Goal: Information Seeking & Learning: Learn about a topic

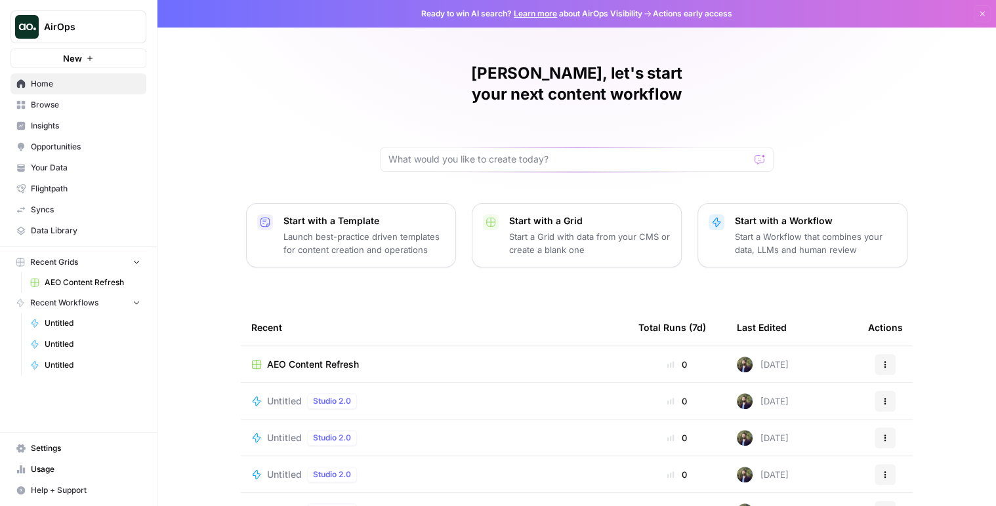
click at [91, 167] on span "Your Data" at bounding box center [86, 168] width 110 height 12
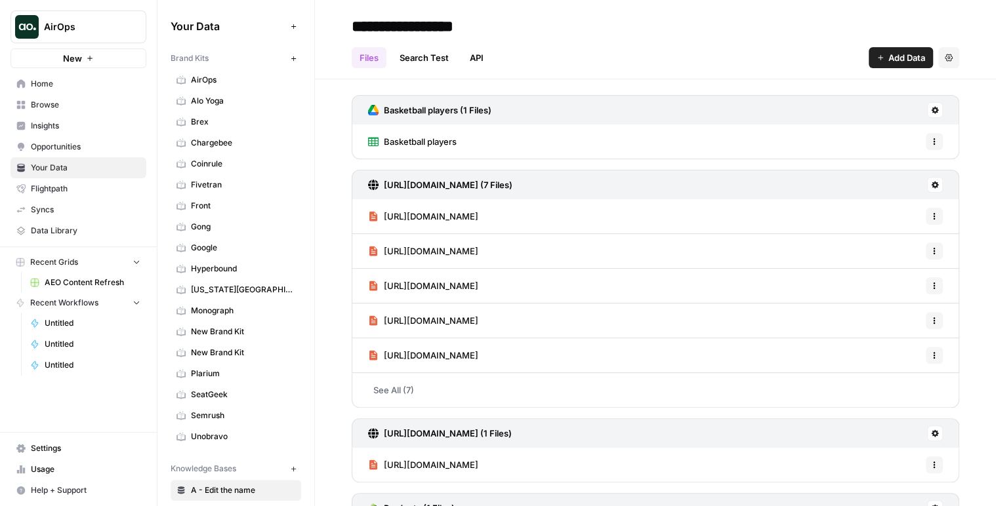
click at [249, 77] on span "AirOps" at bounding box center [243, 80] width 104 height 12
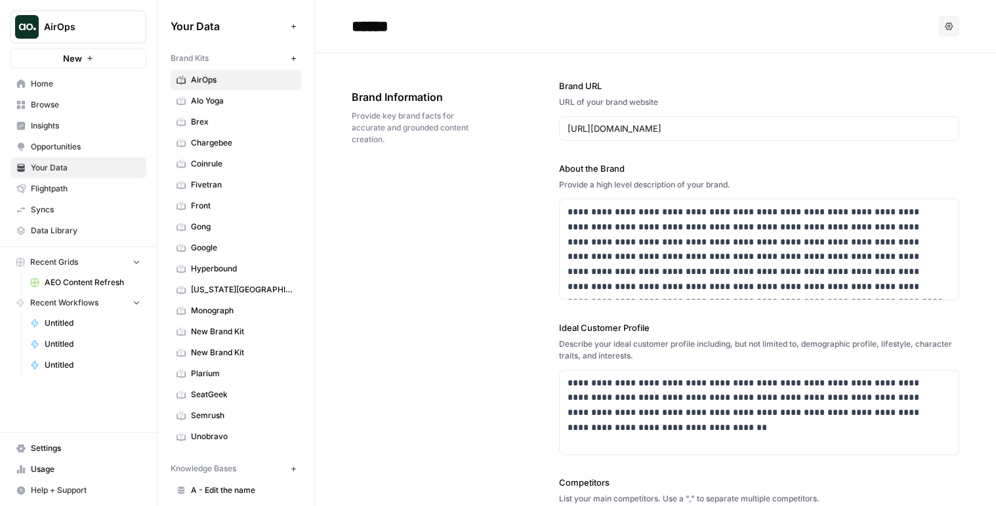
click at [84, 123] on span "Insights" at bounding box center [86, 126] width 110 height 12
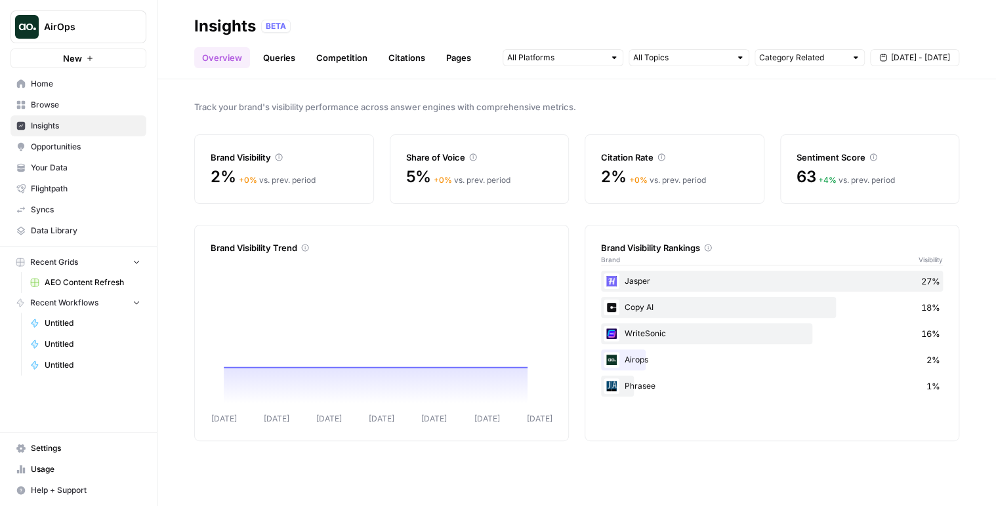
click at [413, 61] on link "Citations" at bounding box center [407, 57] width 52 height 21
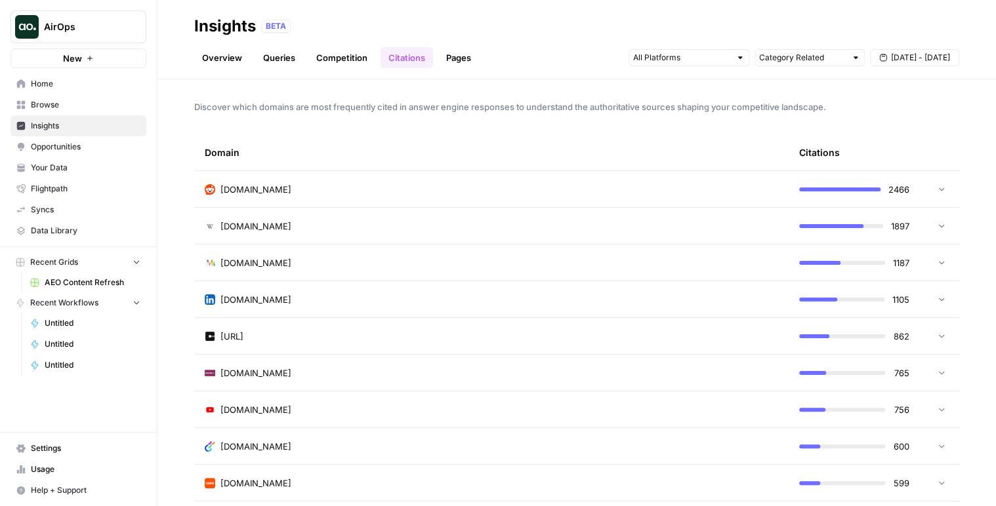
click at [293, 110] on span "Discover which domains are most frequently cited in answer engine responses to …" at bounding box center [576, 106] width 765 height 13
click at [371, 117] on div "Discover which domains are most frequently cited in answer engine responses to …" at bounding box center [576, 292] width 838 height 427
click at [386, 110] on span "Discover which domains are most frequently cited in answer engine responses to …" at bounding box center [576, 106] width 765 height 13
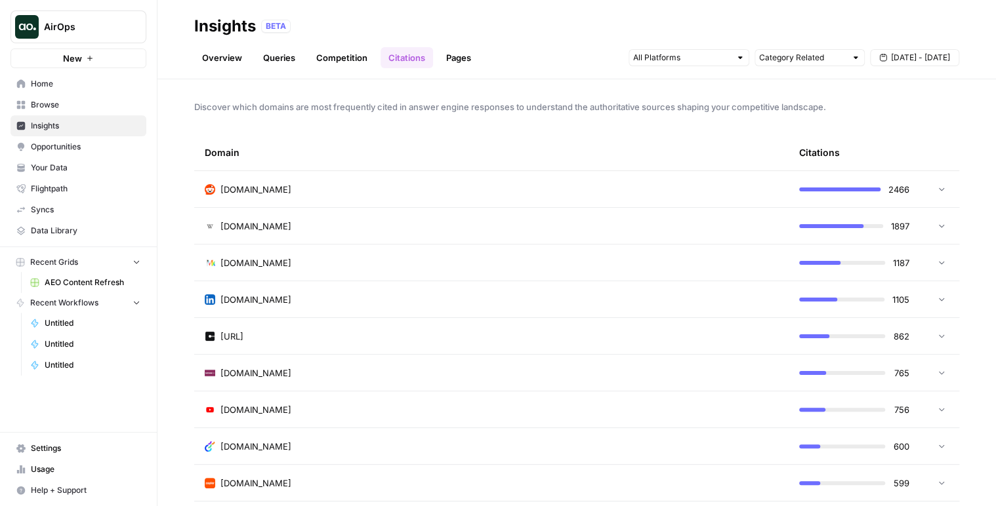
click at [386, 110] on span "Discover which domains are most frequently cited in answer engine responses to …" at bounding box center [576, 106] width 765 height 13
click at [920, 189] on td at bounding box center [939, 189] width 39 height 36
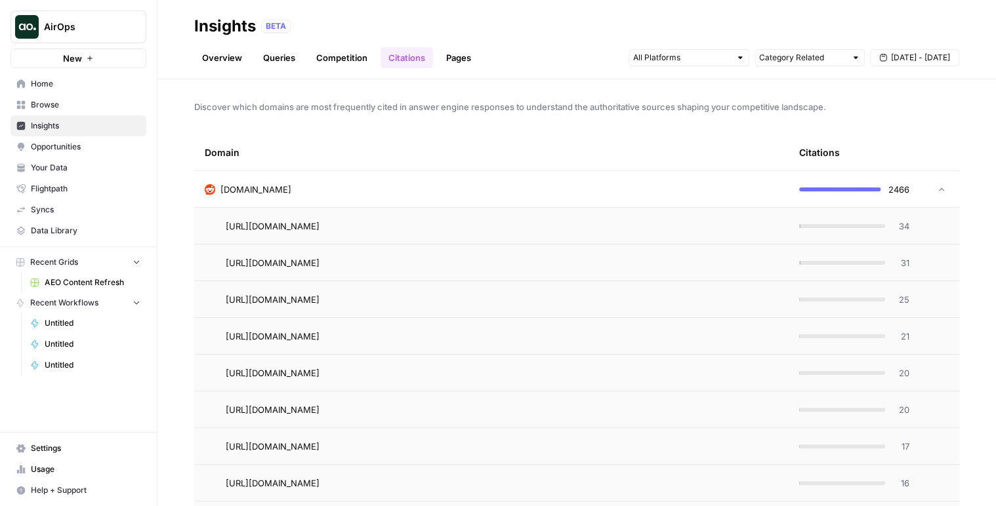
click at [920, 195] on td at bounding box center [939, 189] width 39 height 36
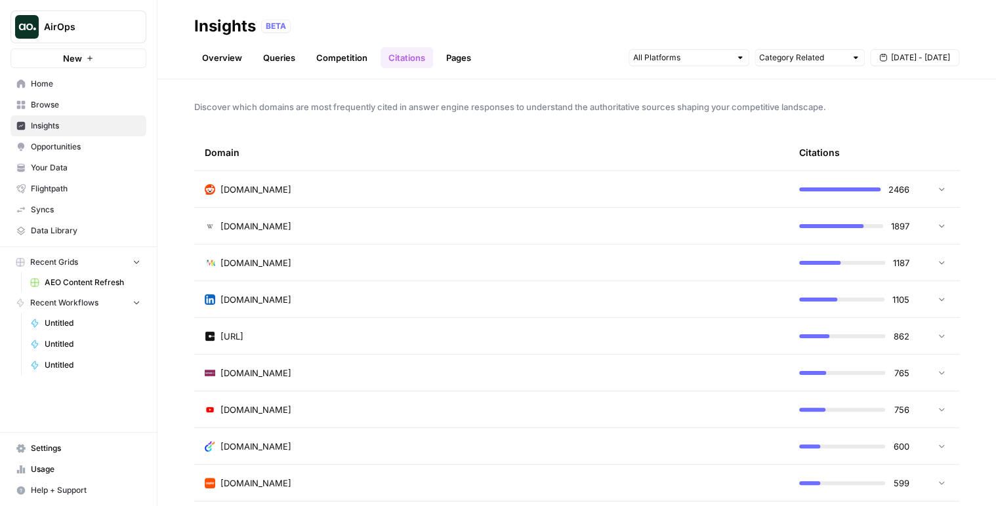
click at [452, 60] on link "Pages" at bounding box center [458, 57] width 41 height 21
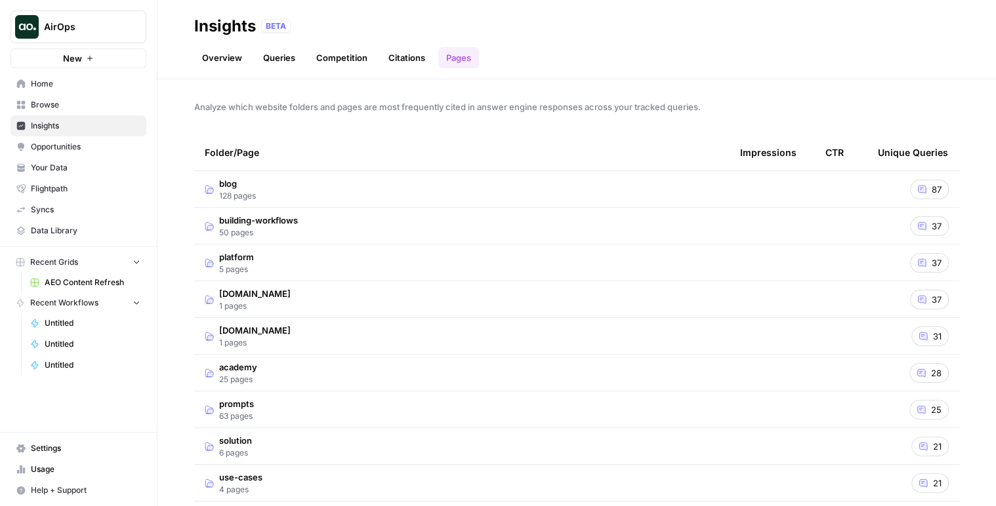
scroll to position [16, 0]
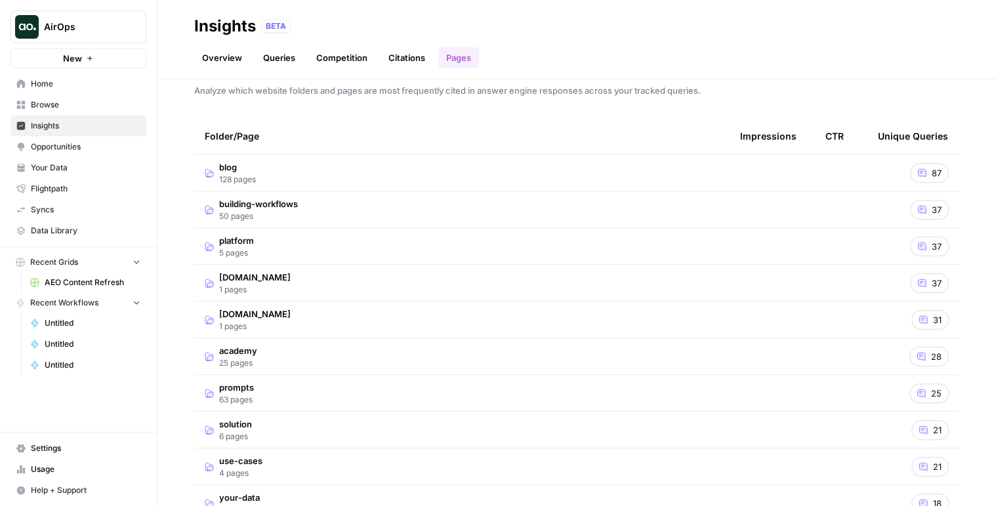
click at [308, 167] on td "blog 128 pages" at bounding box center [461, 173] width 535 height 36
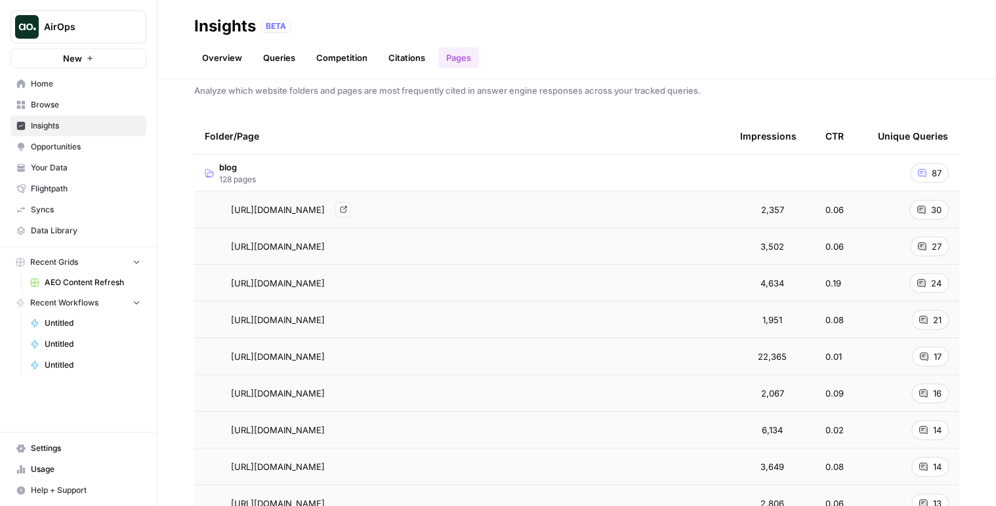
drag, startPoint x: 303, startPoint y: 206, endPoint x: 422, endPoint y: 207, distance: 119.4
click at [325, 207] on span "[URL][DOMAIN_NAME]" at bounding box center [278, 209] width 94 height 13
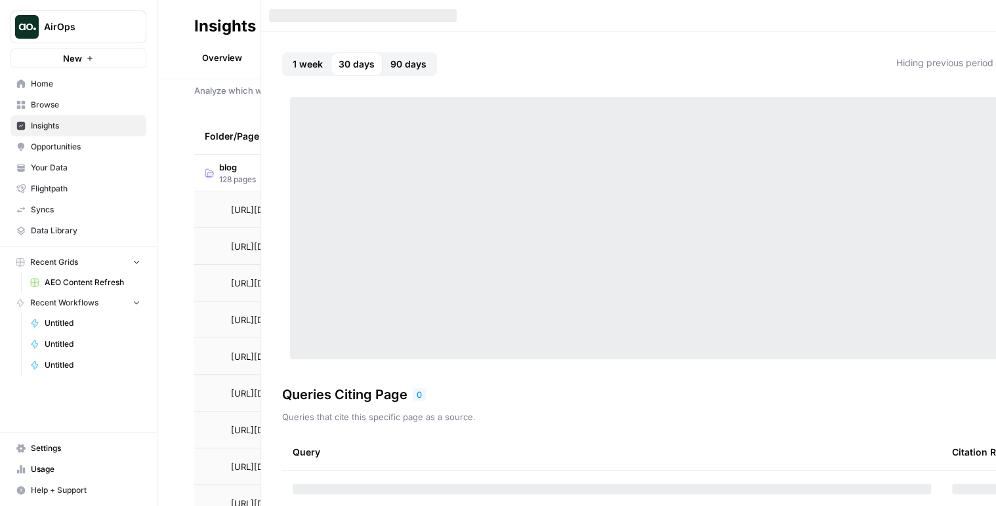
click at [422, 207] on div at bounding box center [654, 228] width 729 height 262
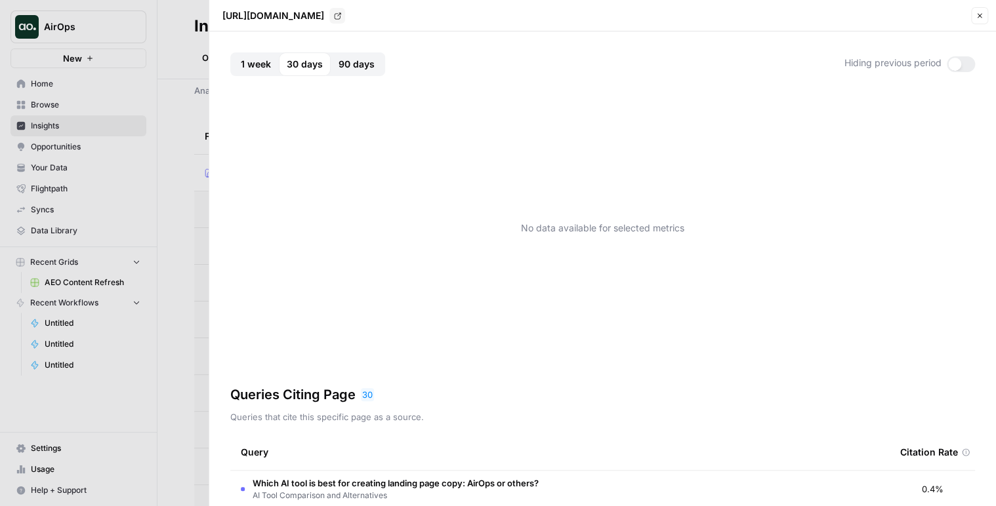
click at [250, 67] on span "1 week" at bounding box center [256, 64] width 30 height 13
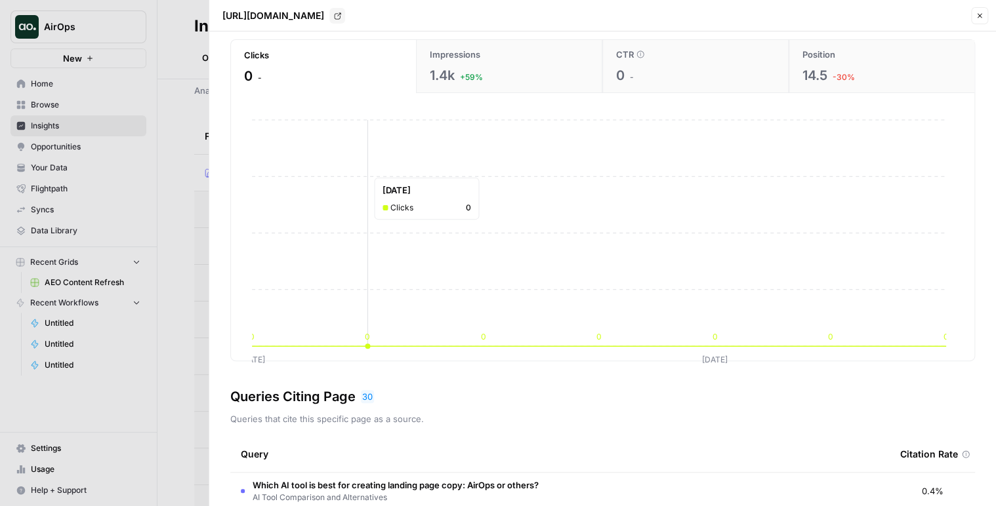
scroll to position [265, 0]
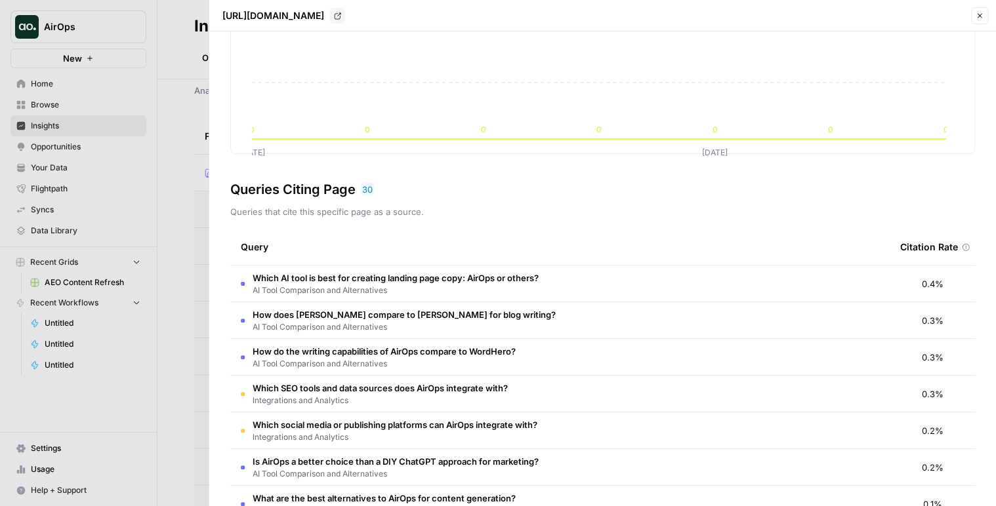
click at [404, 289] on span "AI Tool Comparison and Alternatives" at bounding box center [396, 291] width 286 height 12
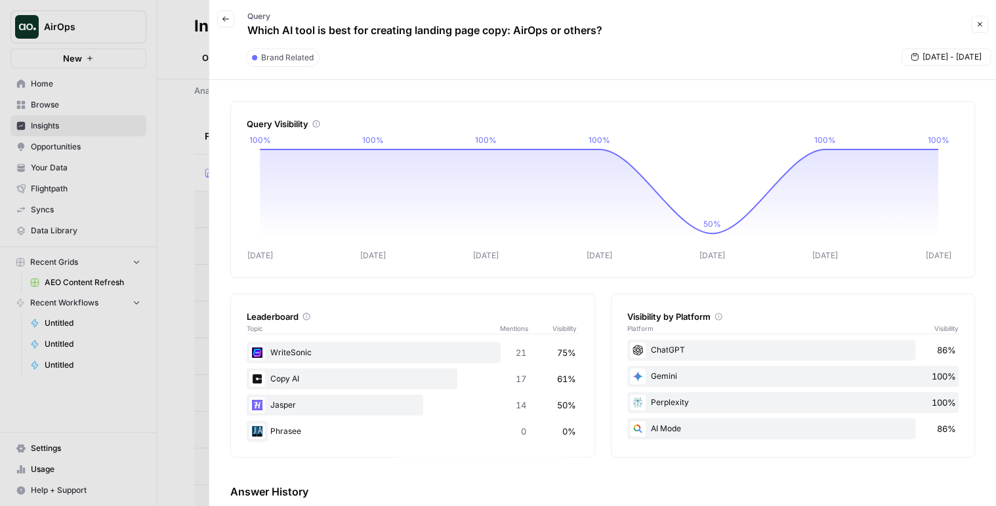
click at [979, 21] on icon "button" at bounding box center [980, 24] width 8 height 8
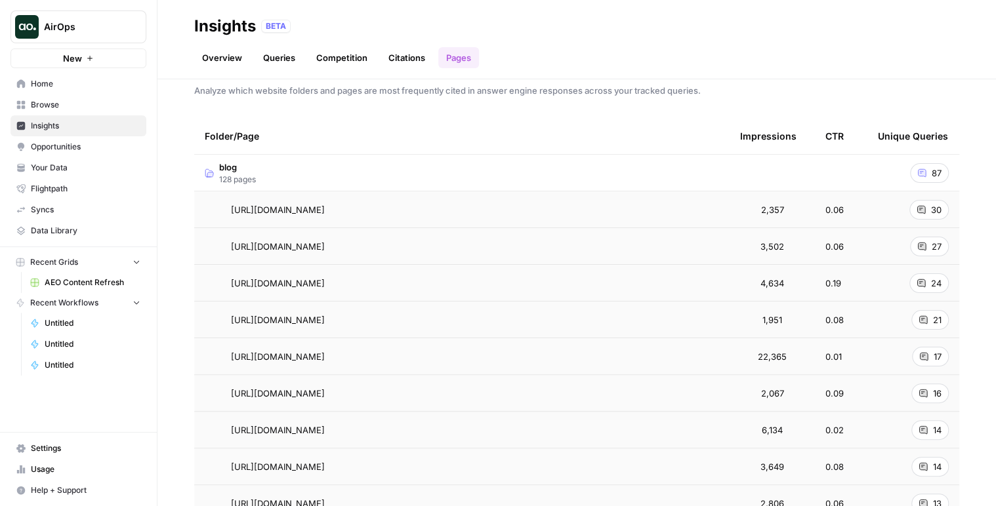
click at [405, 54] on link "Citations" at bounding box center [407, 57] width 52 height 21
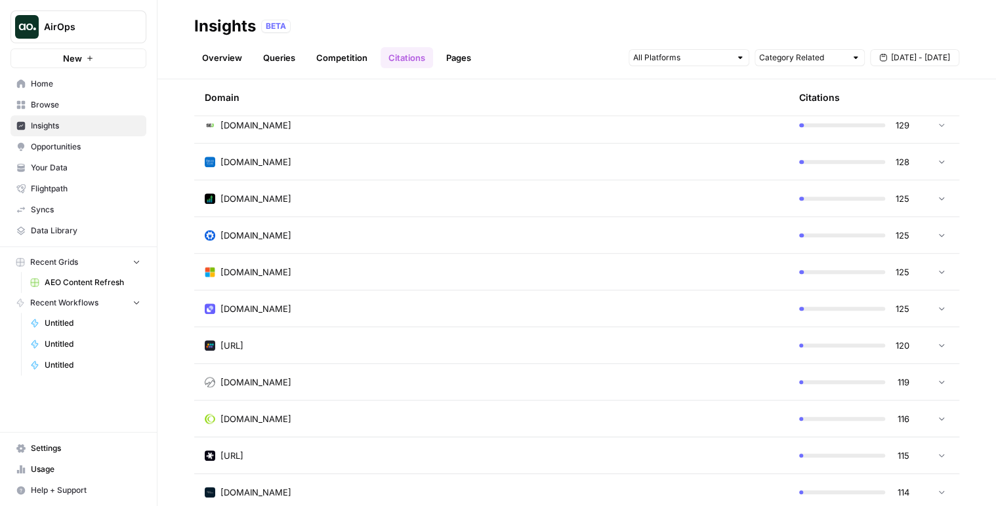
scroll to position [3396, 0]
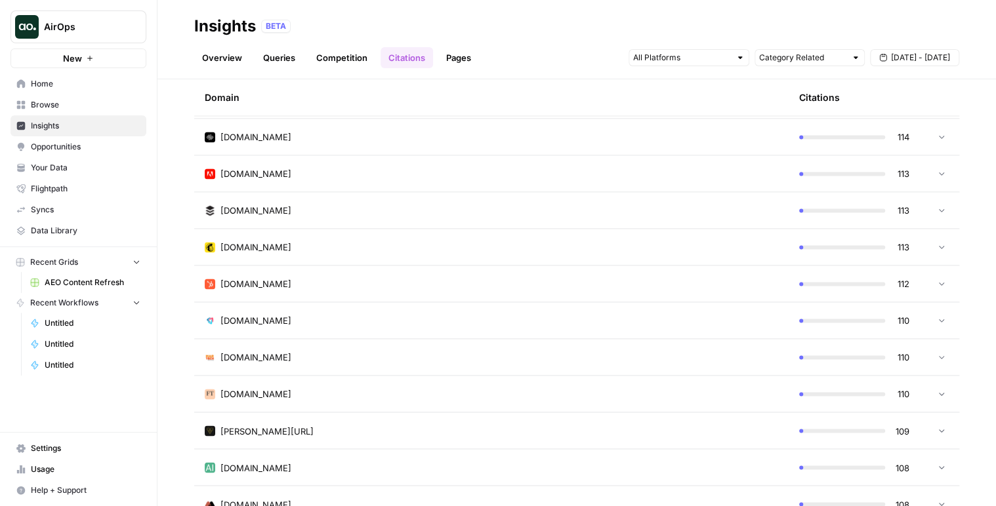
click at [354, 60] on link "Competition" at bounding box center [341, 57] width 67 height 21
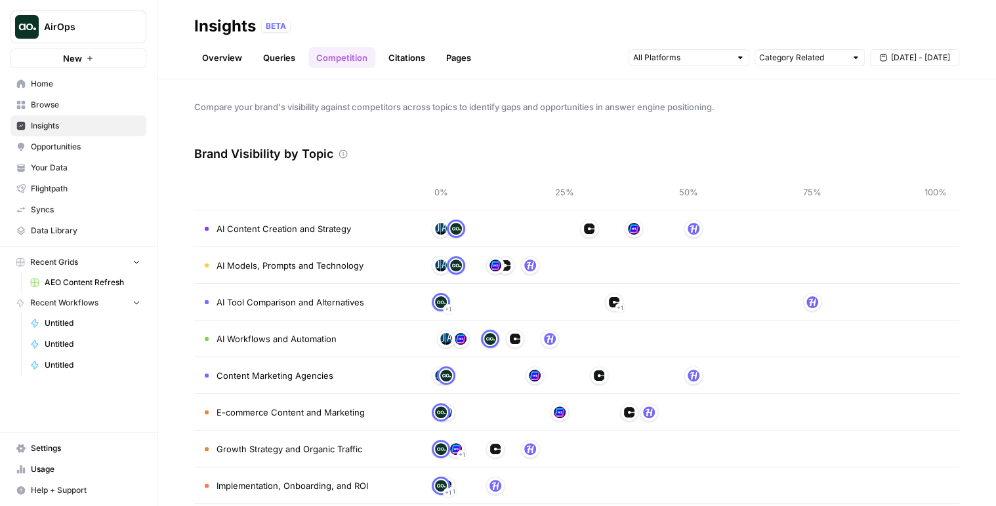
click at [394, 52] on link "Citations" at bounding box center [407, 57] width 52 height 21
